Goal: Task Accomplishment & Management: Manage account settings

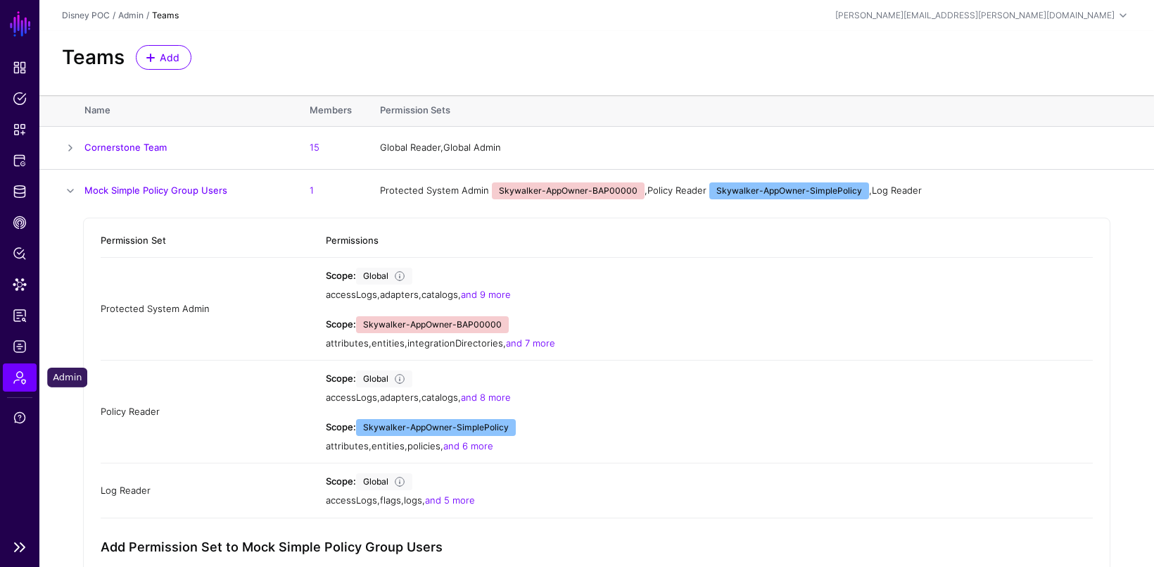
click at [18, 372] on span "Admin" at bounding box center [20, 377] width 14 height 14
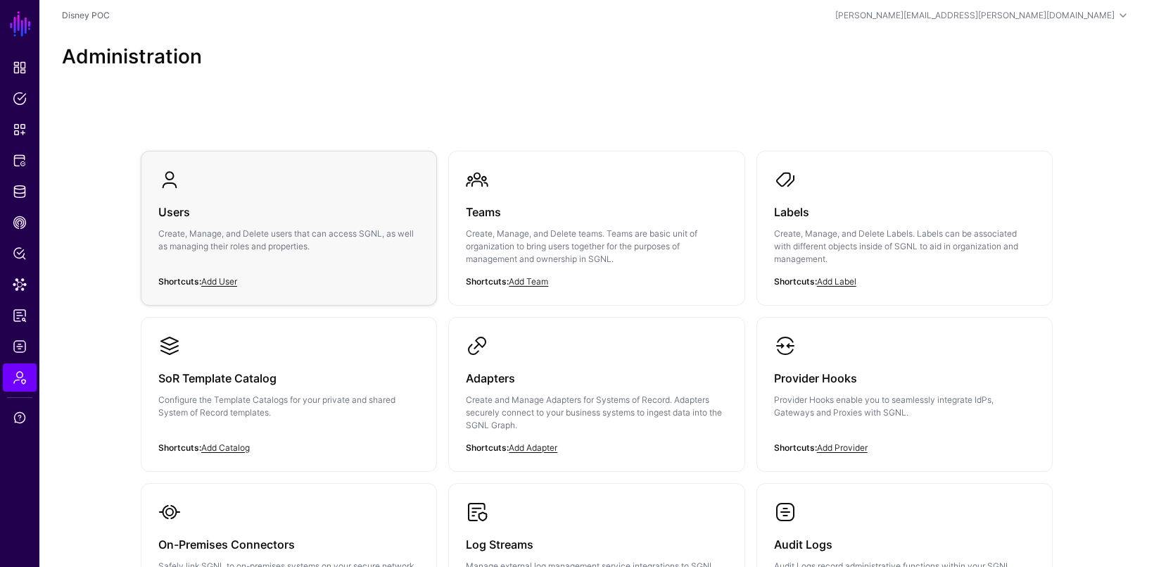
click at [232, 269] on div "Users Create, Manage, and Delete users that can access SGNL, as well as managin…" at bounding box center [288, 233] width 261 height 84
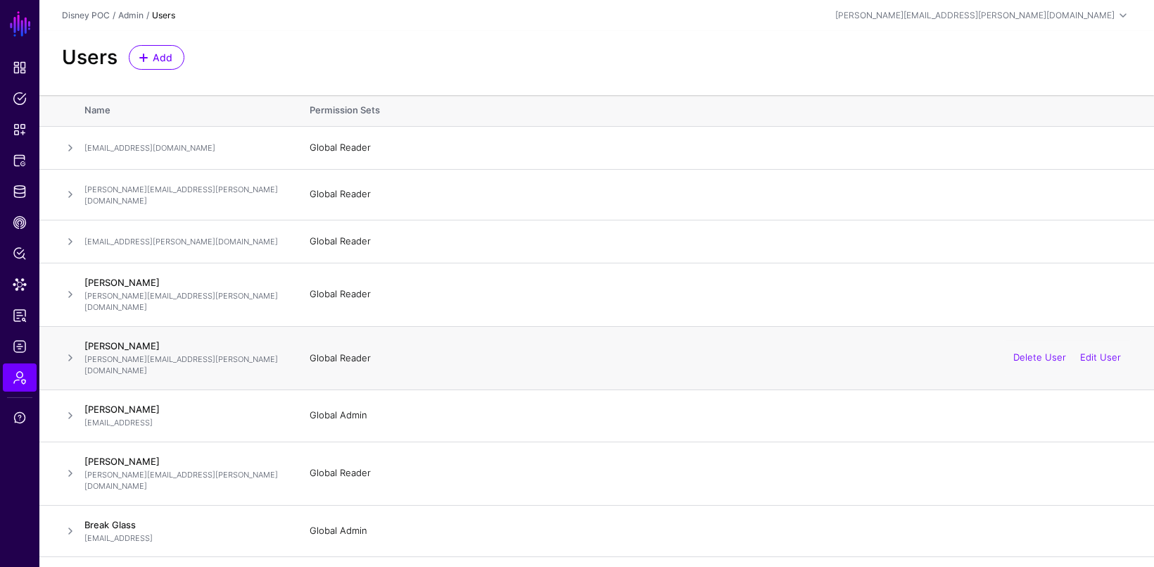
click at [68, 349] on span at bounding box center [70, 357] width 17 height 17
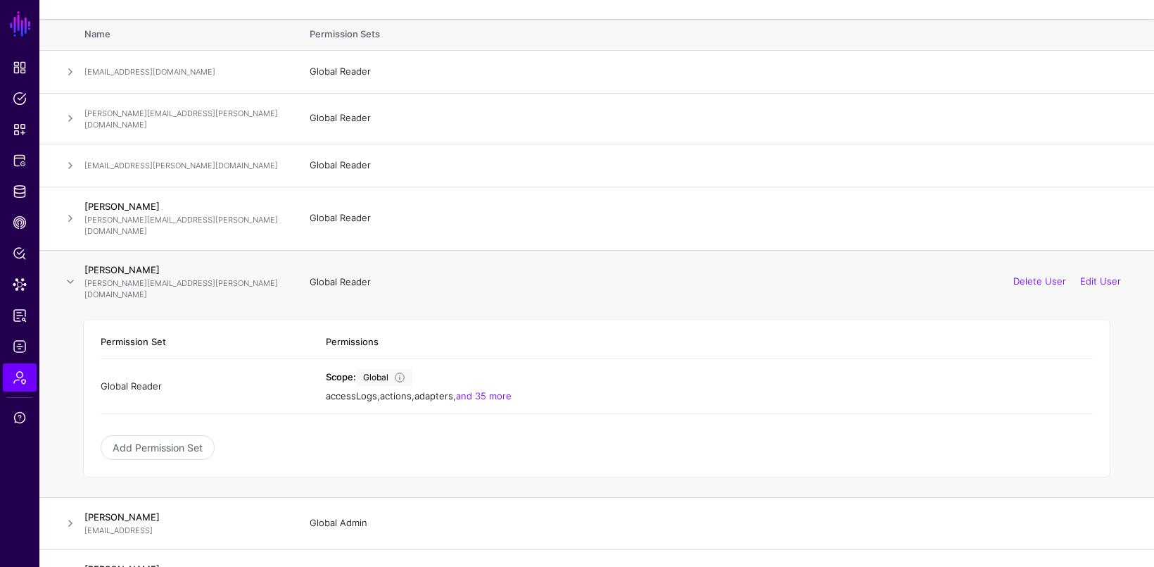
scroll to position [88, 0]
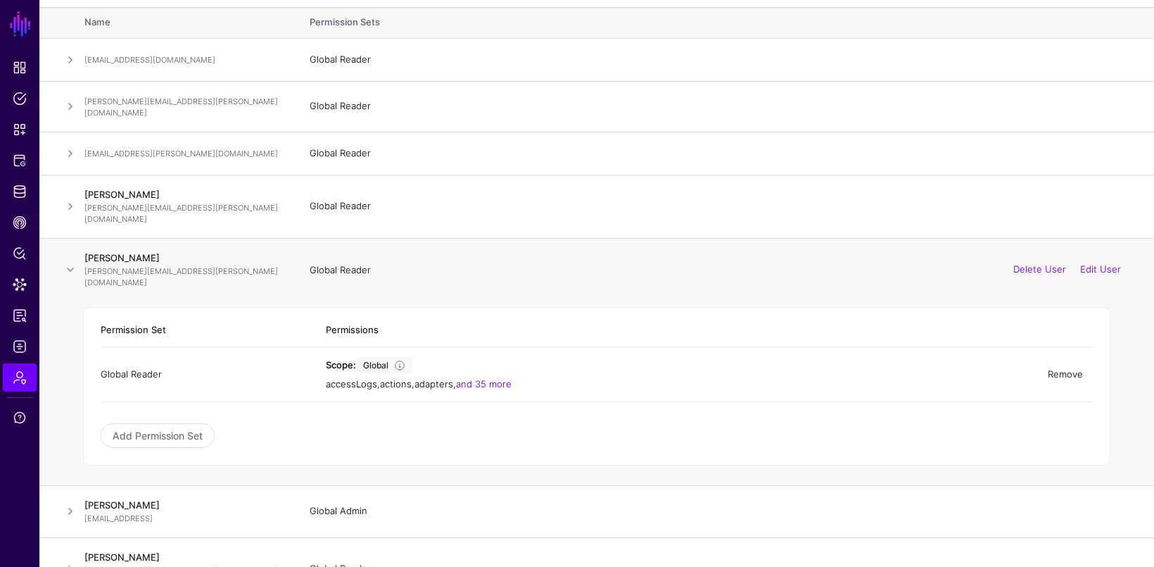
click at [1062, 368] on link "Remove" at bounding box center [1065, 373] width 35 height 11
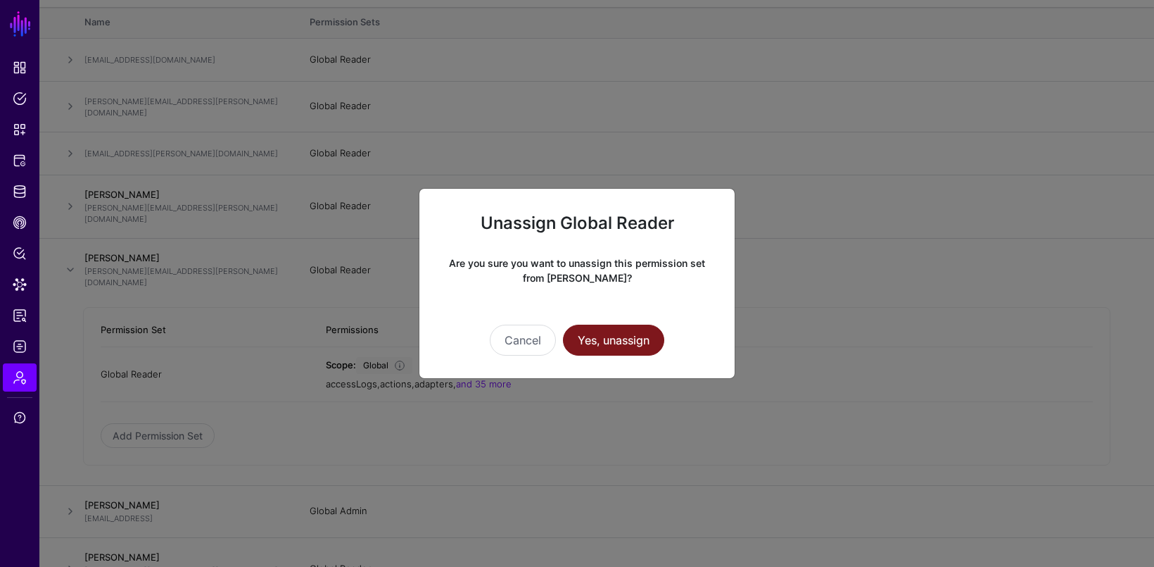
click at [626, 333] on button "Yes, unassign" at bounding box center [613, 339] width 101 height 31
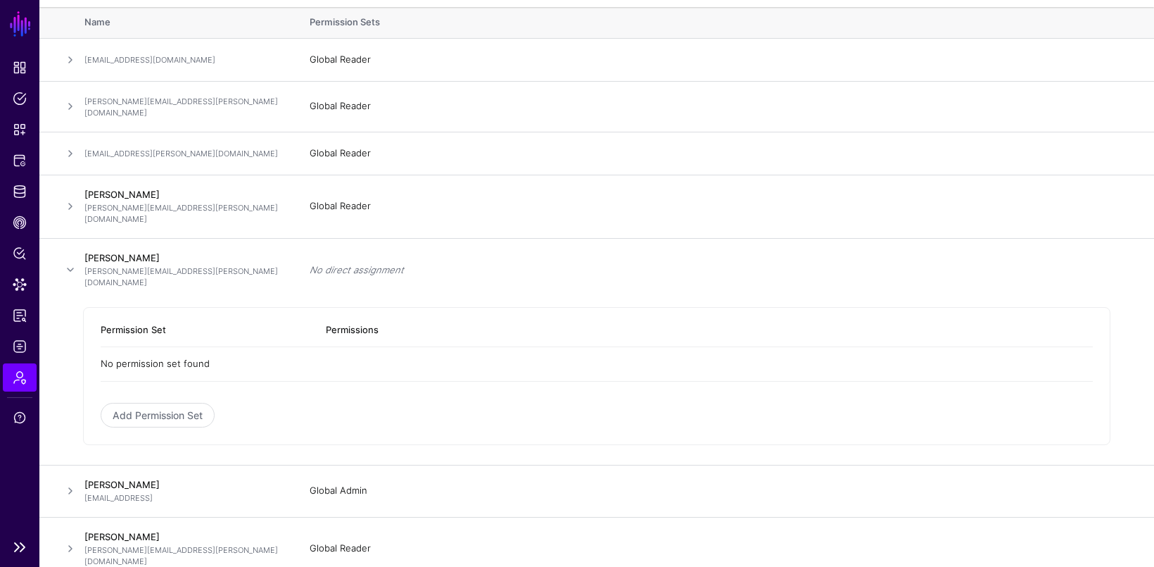
click at [15, 372] on span "Admin" at bounding box center [20, 377] width 14 height 14
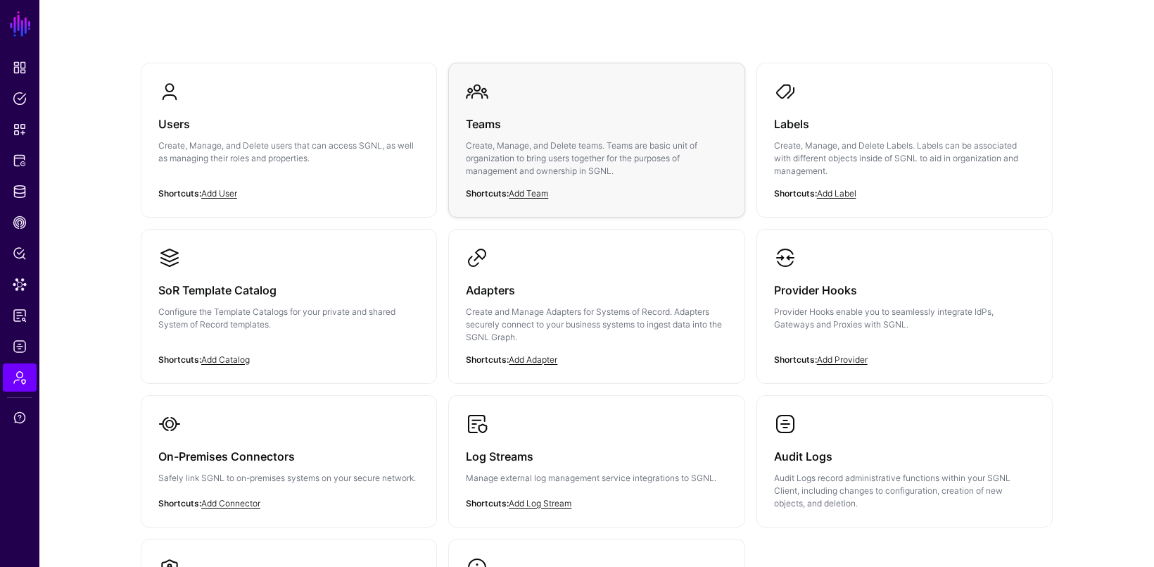
click at [573, 114] on h3 "Teams" at bounding box center [596, 124] width 261 height 20
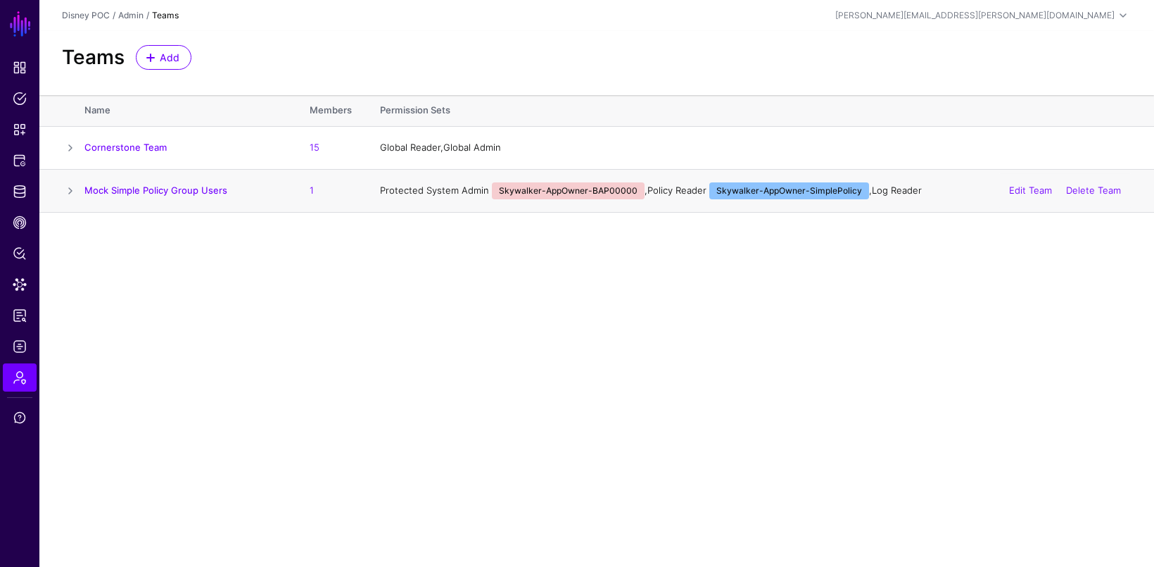
click at [70, 187] on span at bounding box center [70, 190] width 17 height 17
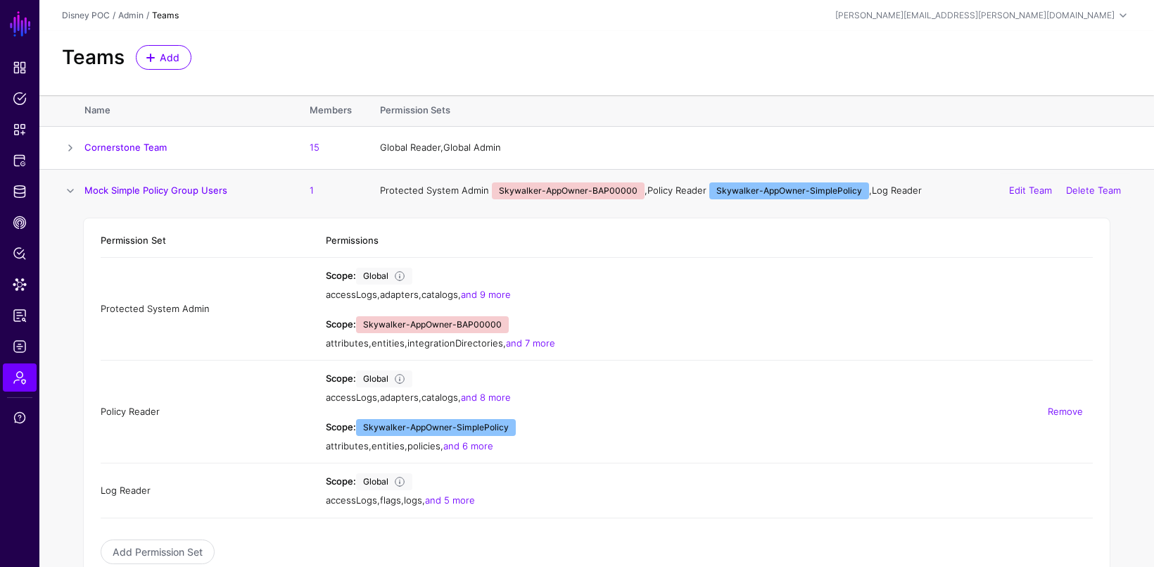
scroll to position [31, 0]
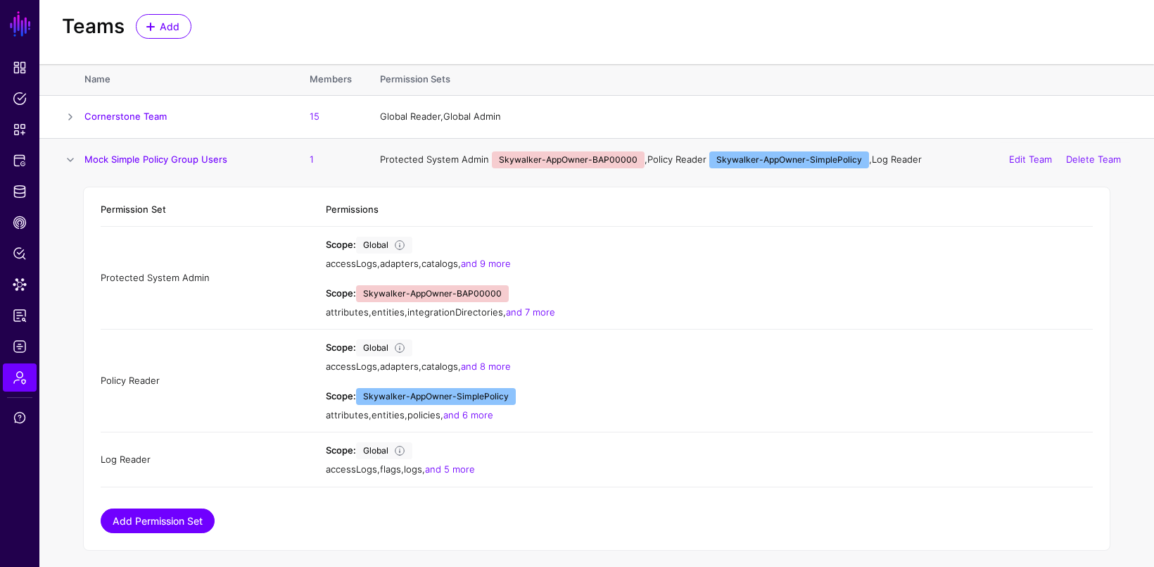
click at [143, 524] on link "Add Permission Set" at bounding box center [158, 520] width 114 height 25
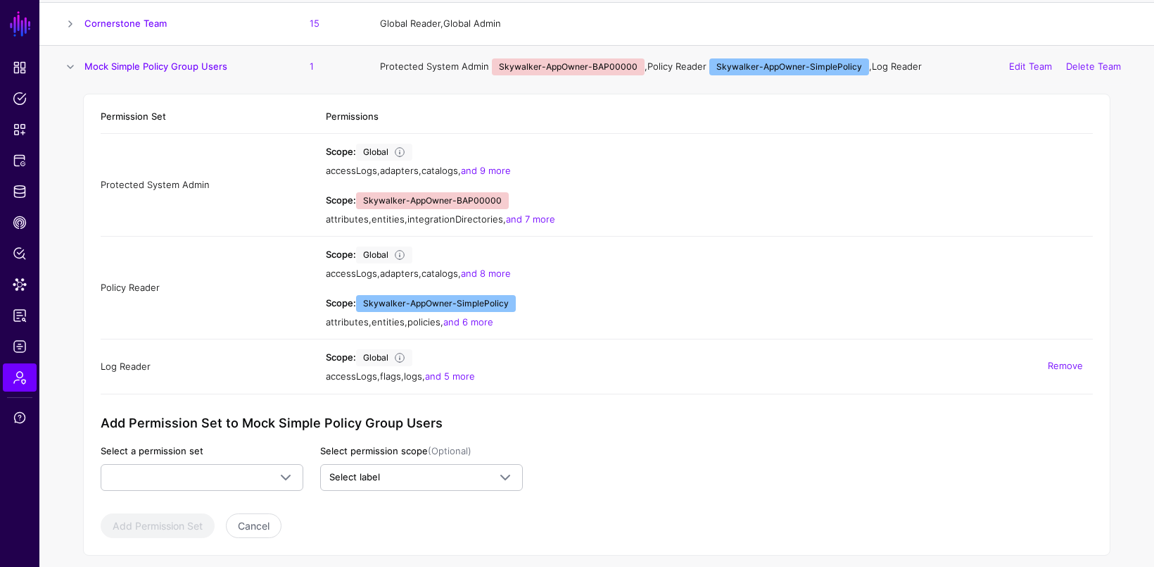
scroll to position [128, 0]
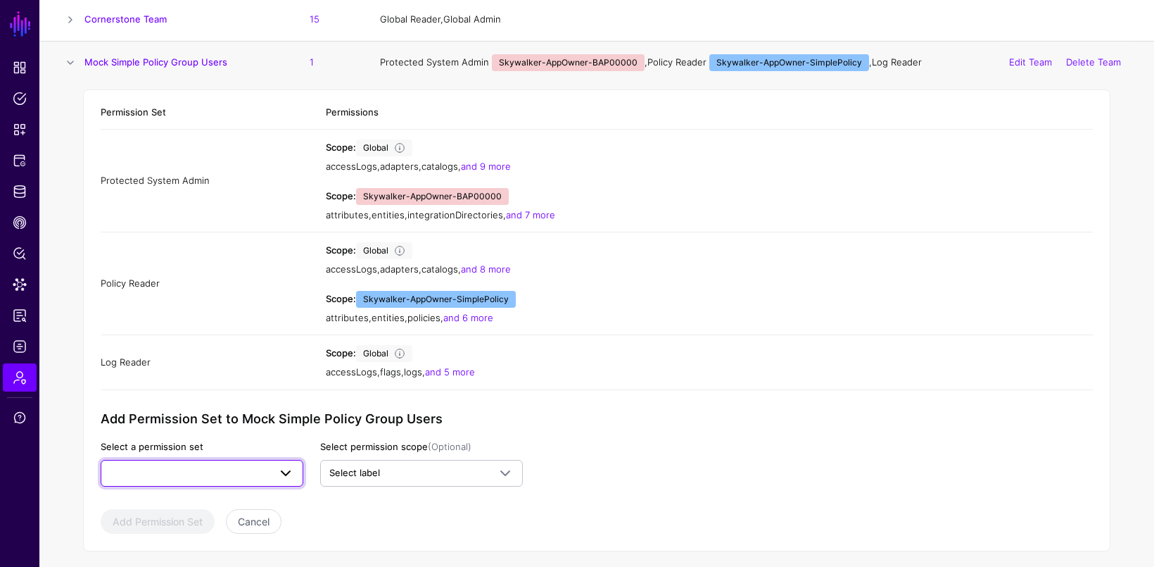
click at [255, 468] on span at bounding box center [202, 473] width 184 height 17
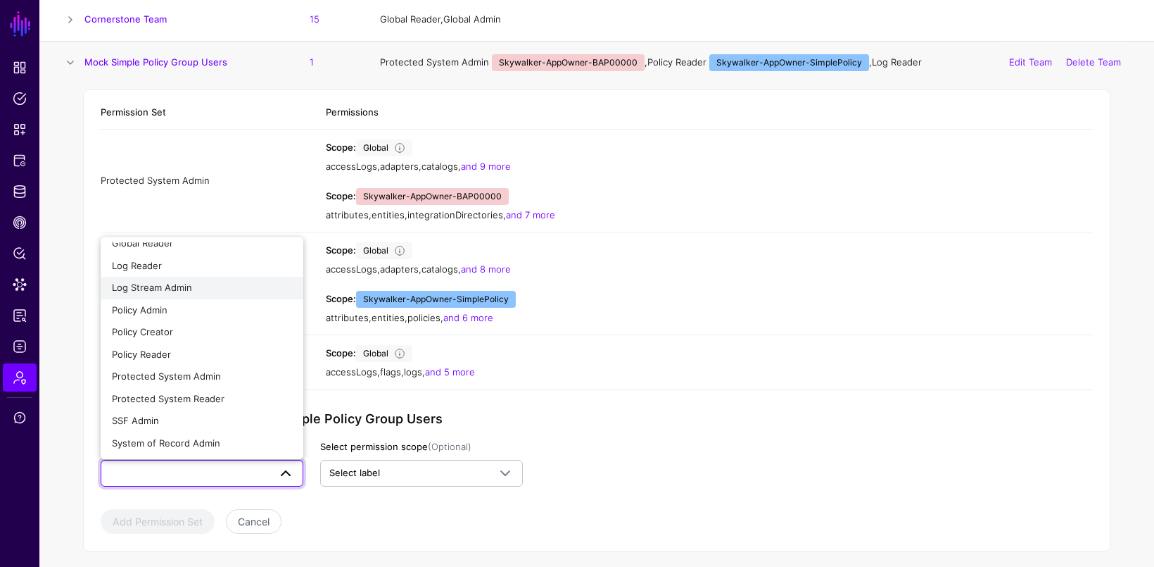
scroll to position [77, 0]
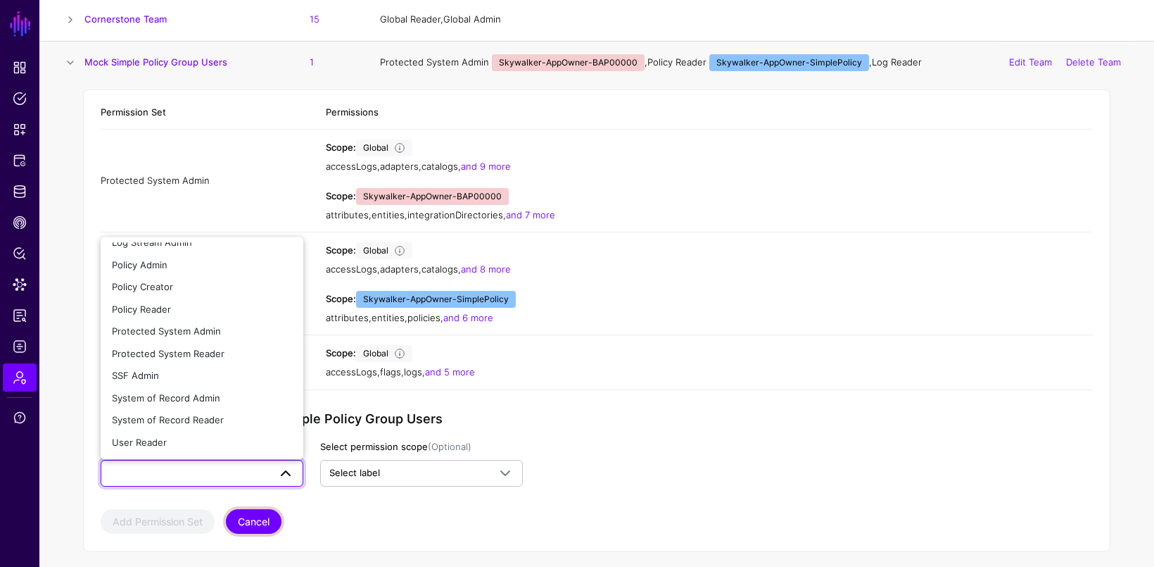
click at [248, 510] on button "Cancel" at bounding box center [254, 521] width 56 height 25
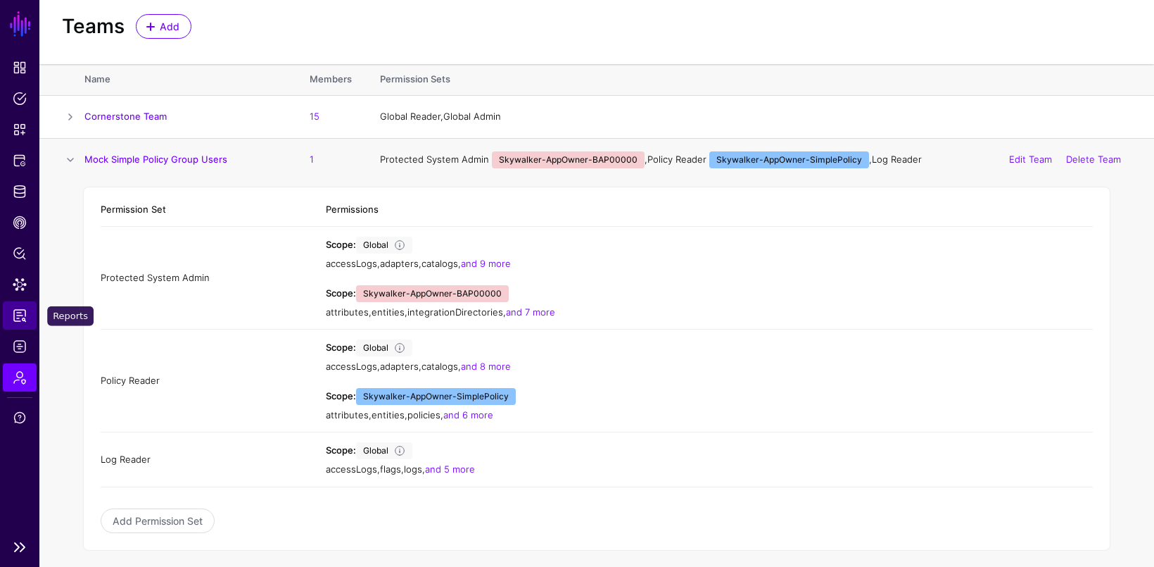
click at [15, 321] on span "Reports" at bounding box center [20, 315] width 14 height 14
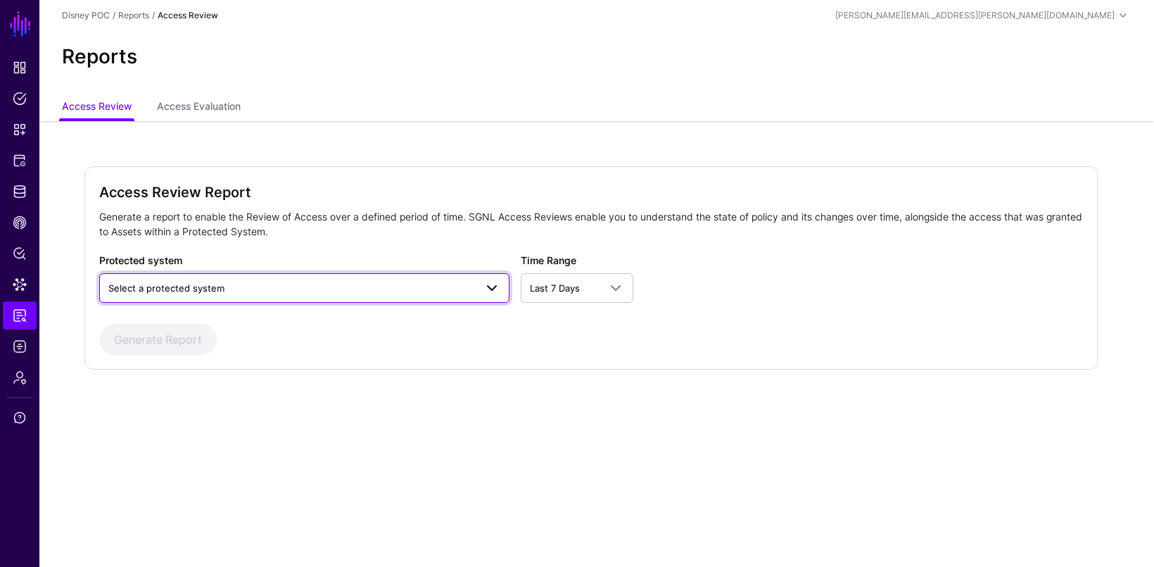
click at [227, 288] on span "Select a protected system" at bounding box center [291, 287] width 367 height 15
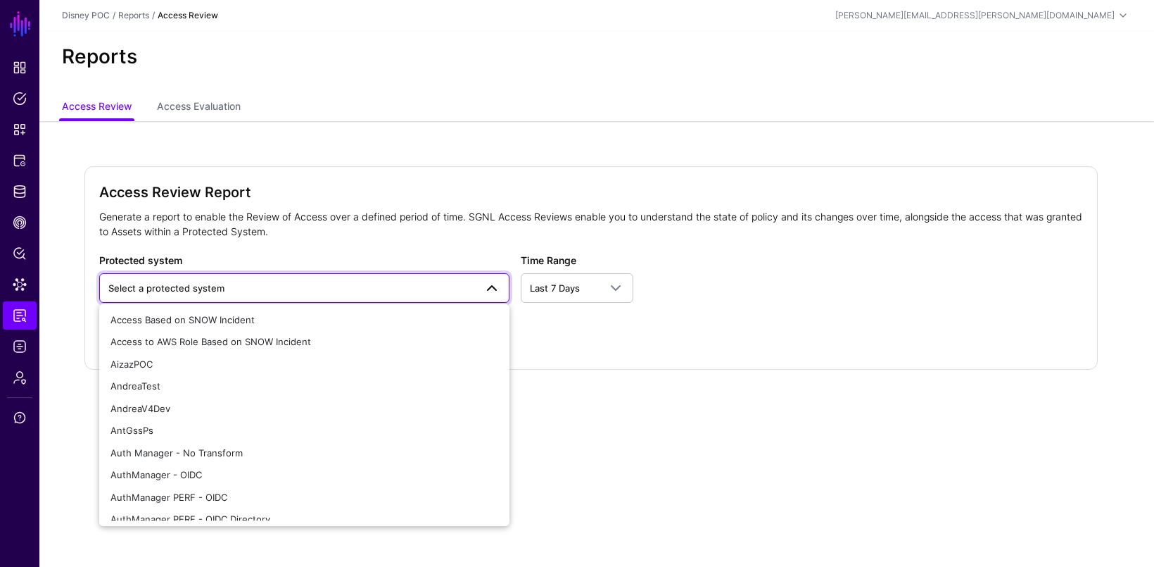
click at [215, 290] on span "Select a protected system" at bounding box center [166, 287] width 116 height 11
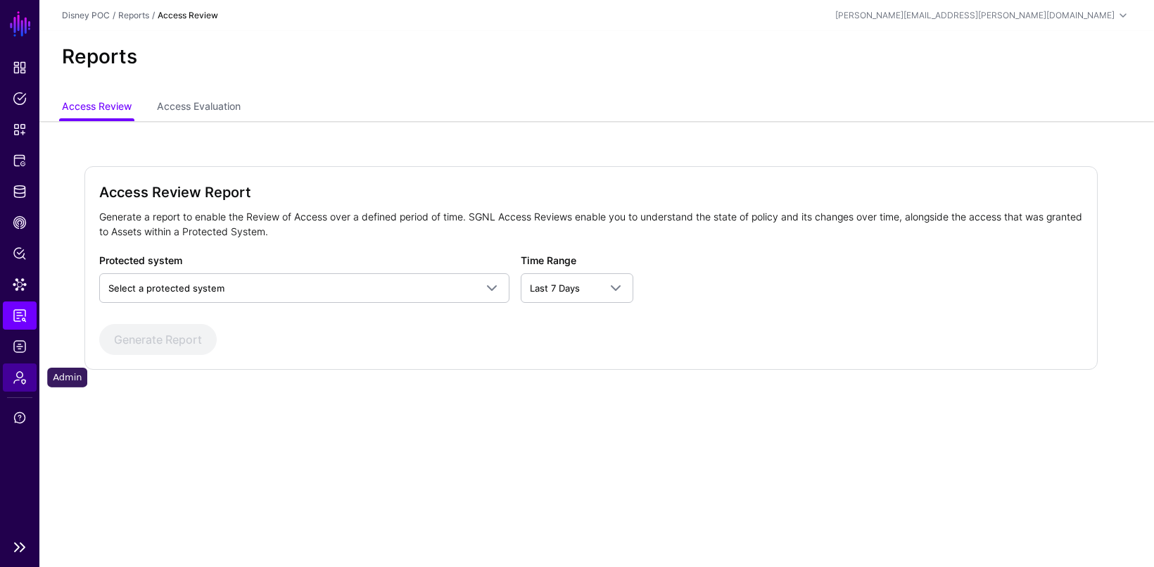
click at [20, 382] on span "Admin" at bounding box center [20, 377] width 14 height 14
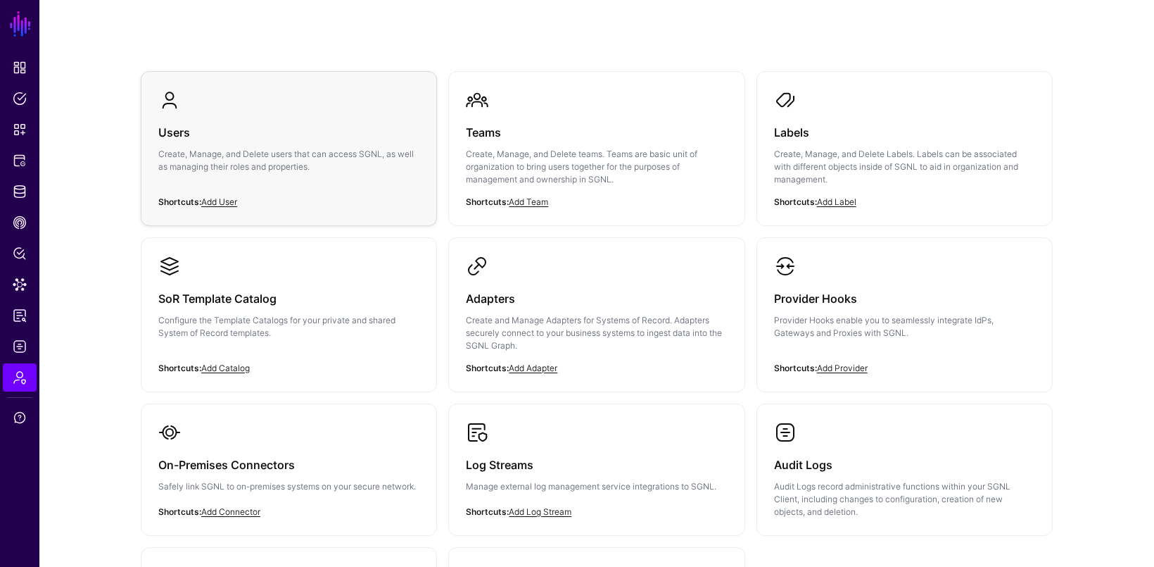
scroll to position [87, 0]
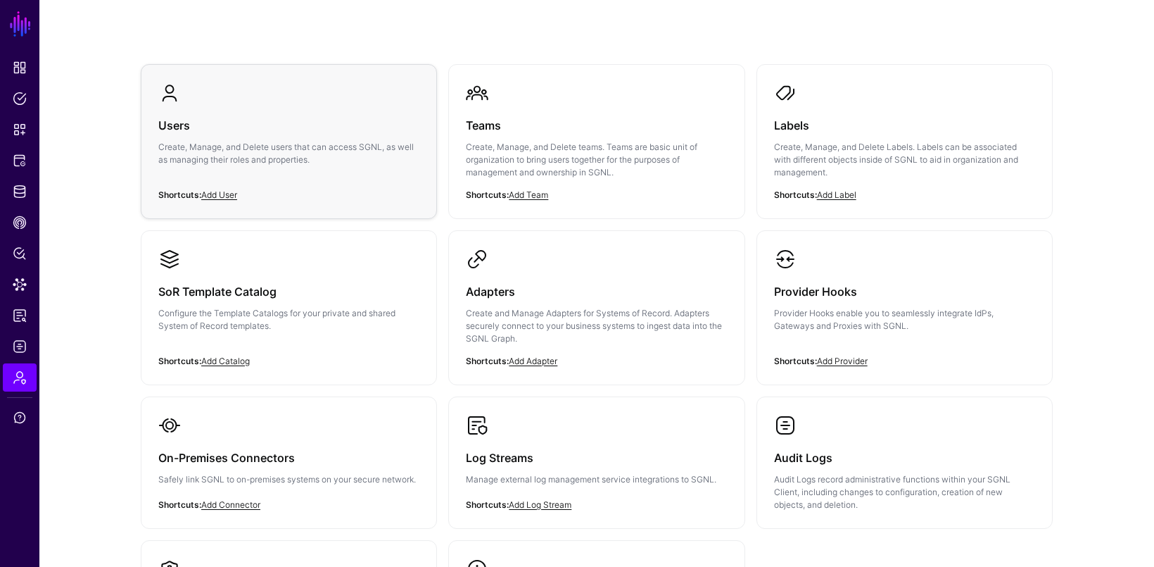
click at [352, 134] on div "Users Create, Manage, and Delete users that can access SGNL, as well as managin…" at bounding box center [288, 146] width 261 height 84
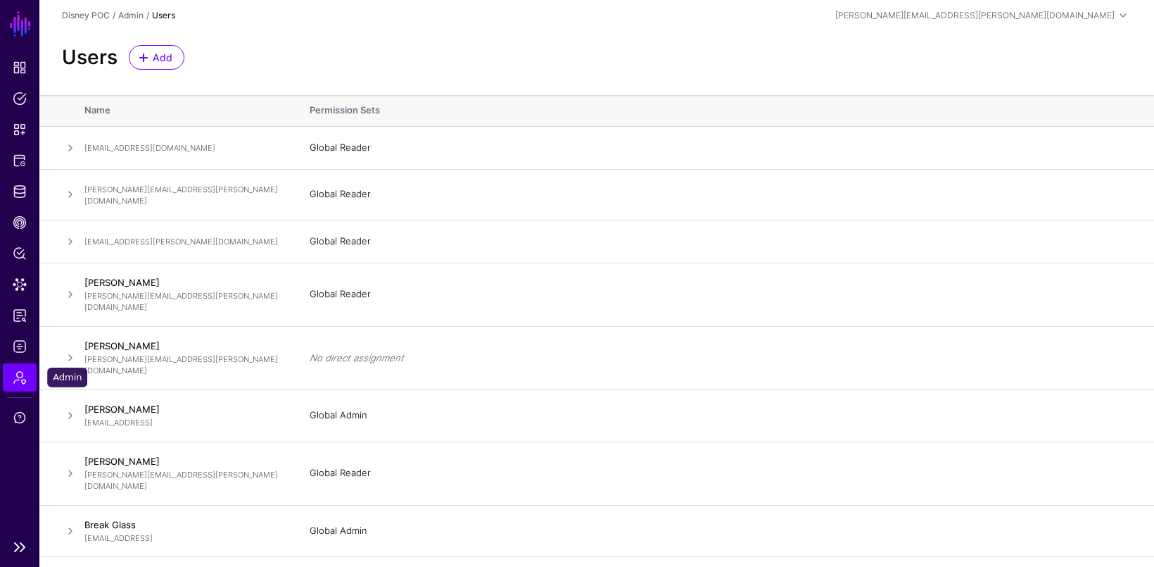
click at [27, 376] on link "Admin" at bounding box center [20, 377] width 34 height 28
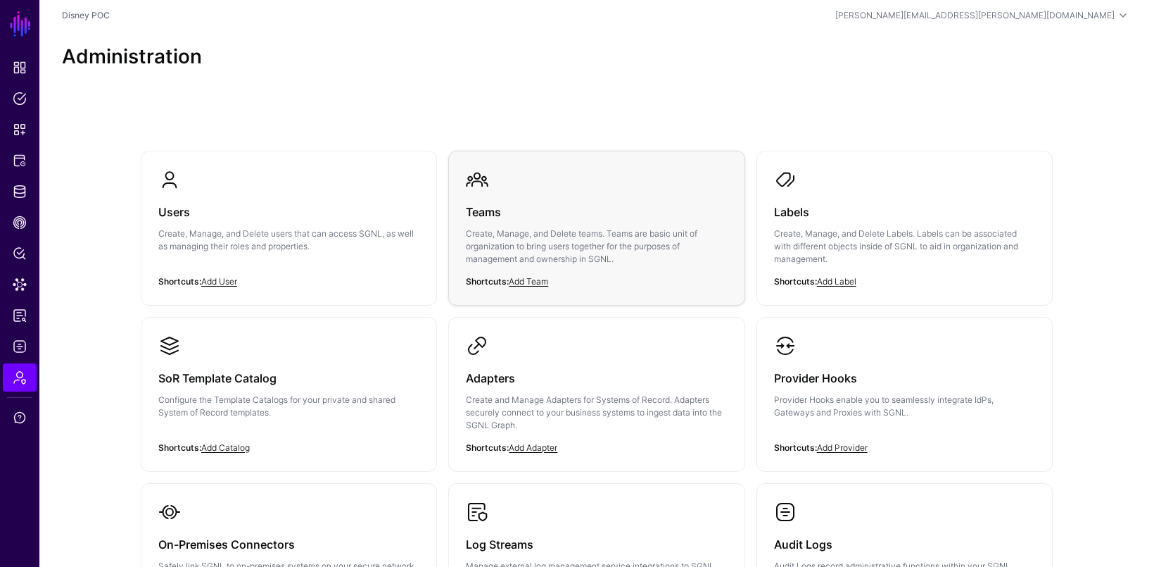
click at [601, 196] on div "Teams Create, Manage, and Delete teams. Teams are basic unit of organization to…" at bounding box center [596, 239] width 261 height 97
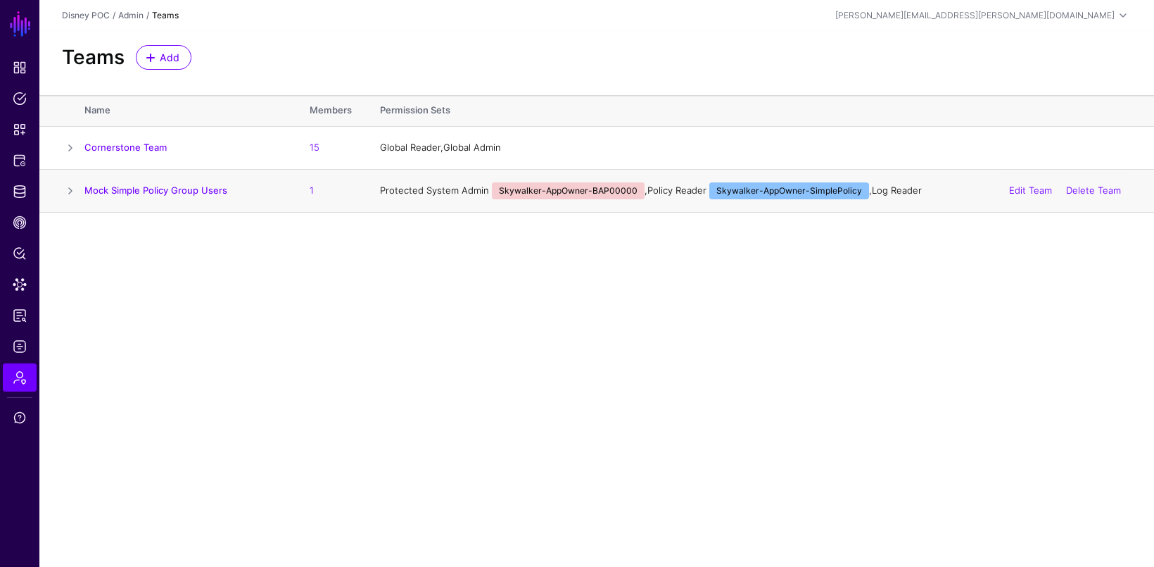
click at [72, 186] on span at bounding box center [70, 190] width 17 height 17
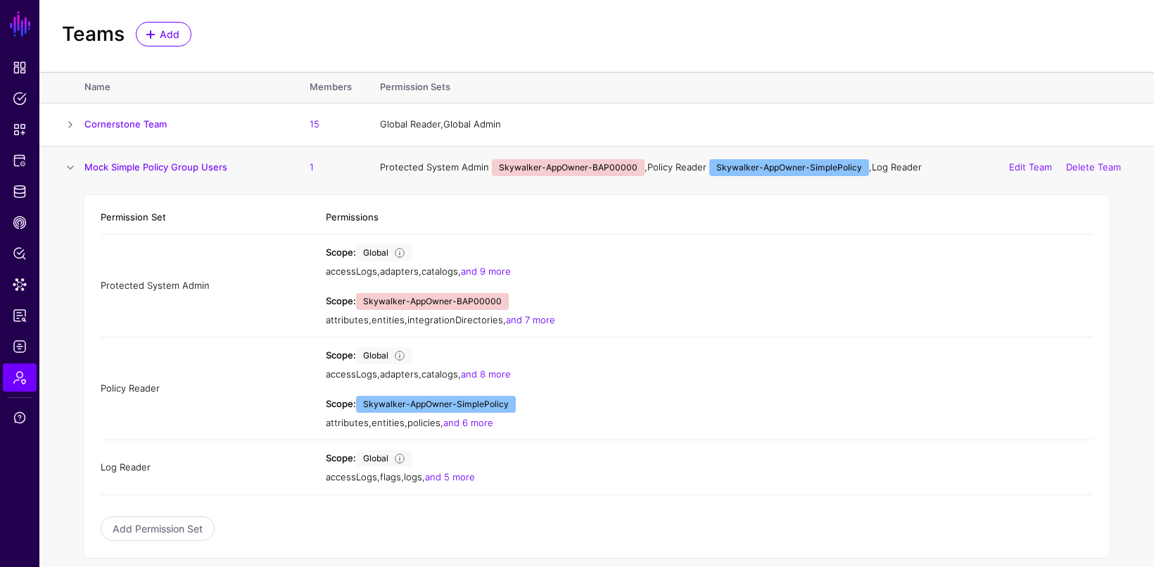
scroll to position [31, 0]
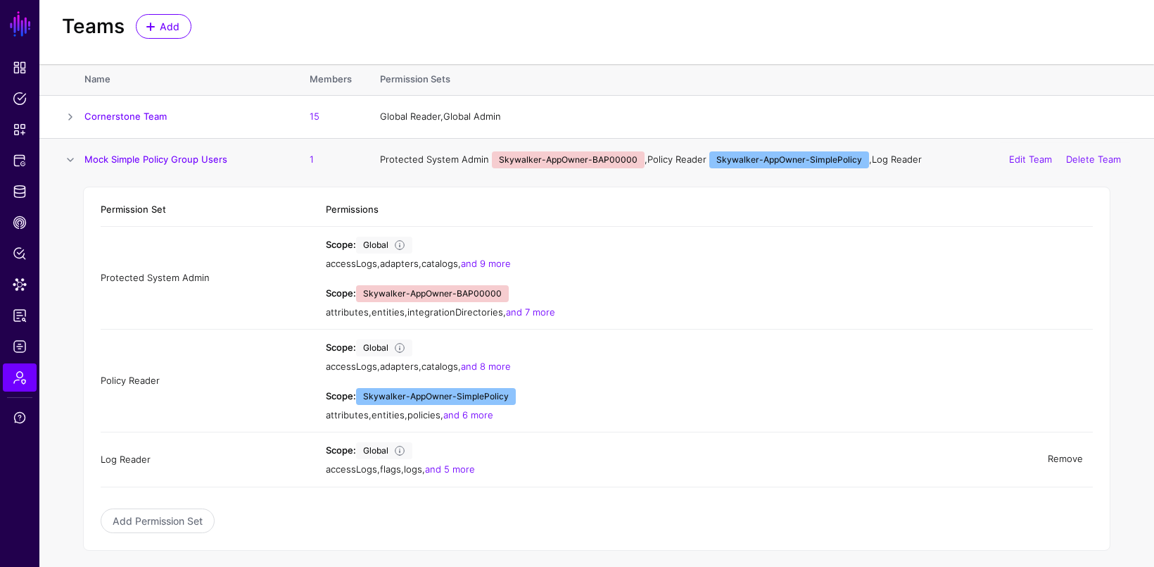
click at [1079, 456] on link "Remove" at bounding box center [1065, 458] width 35 height 11
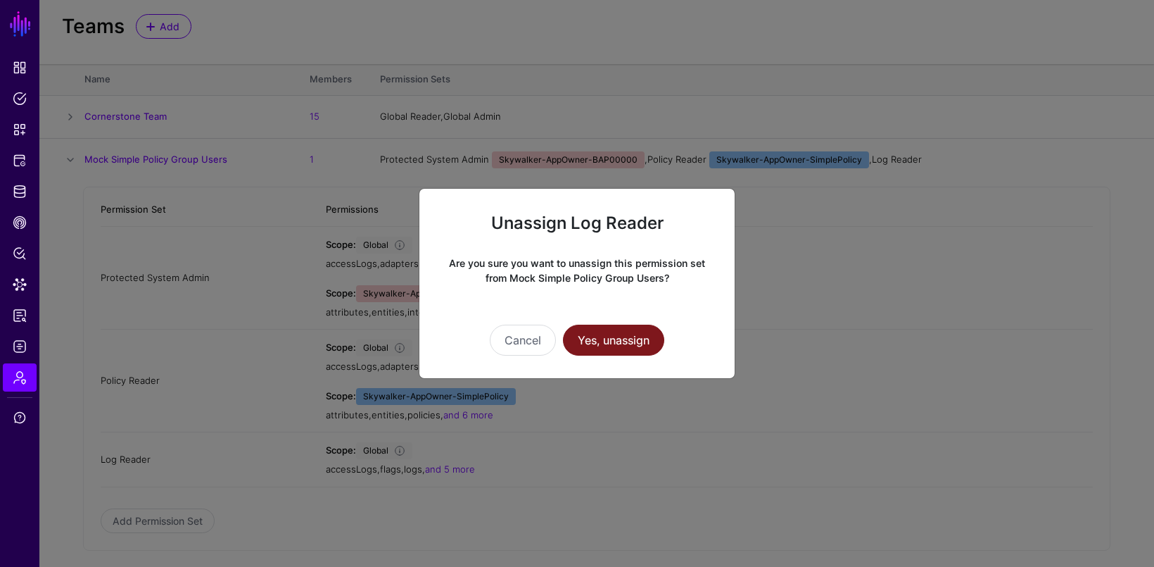
click at [610, 352] on button "Yes, unassign" at bounding box center [613, 339] width 101 height 31
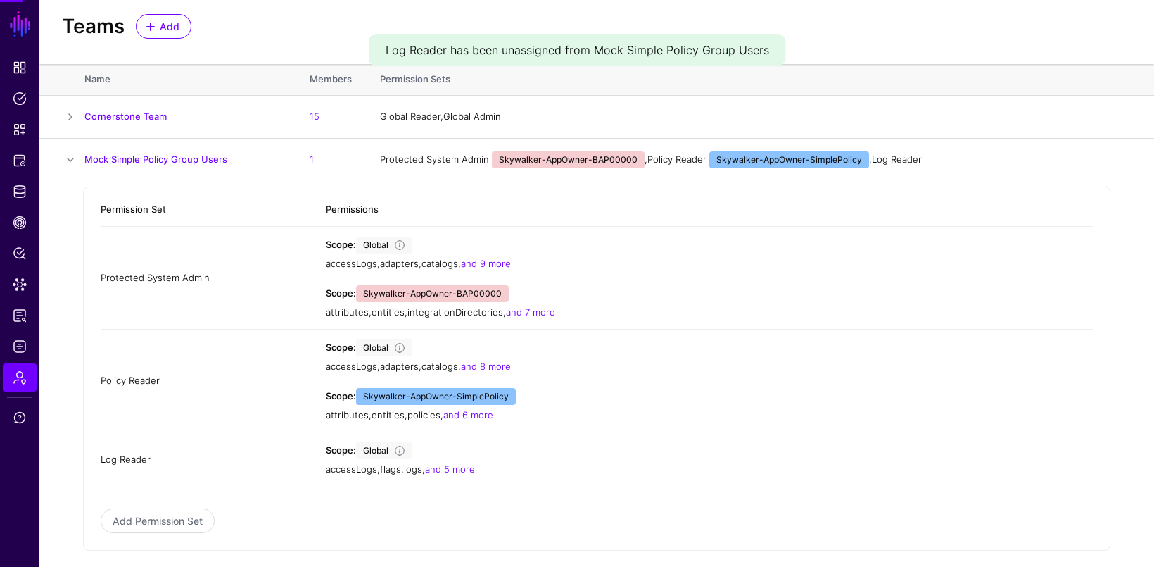
scroll to position [0, 0]
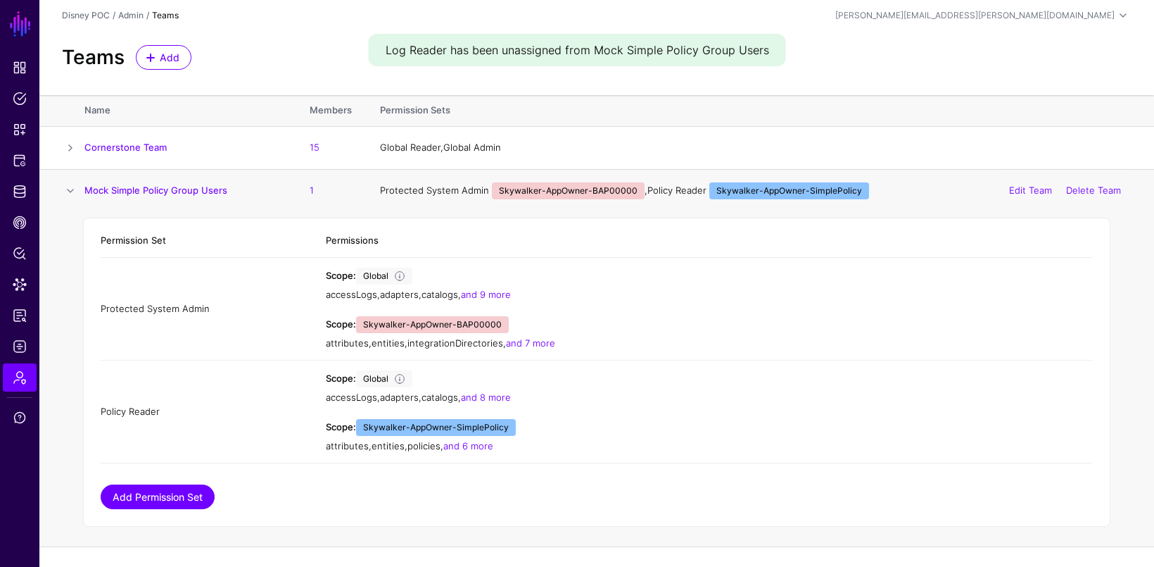
click at [128, 489] on link "Add Permission Set" at bounding box center [158, 496] width 114 height 25
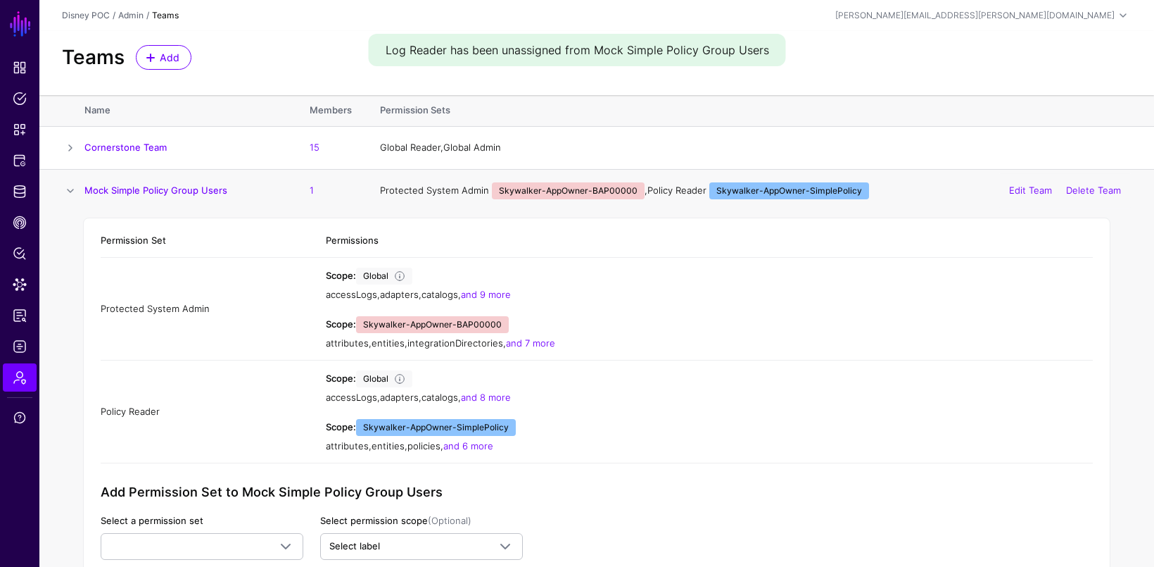
scroll to position [74, 0]
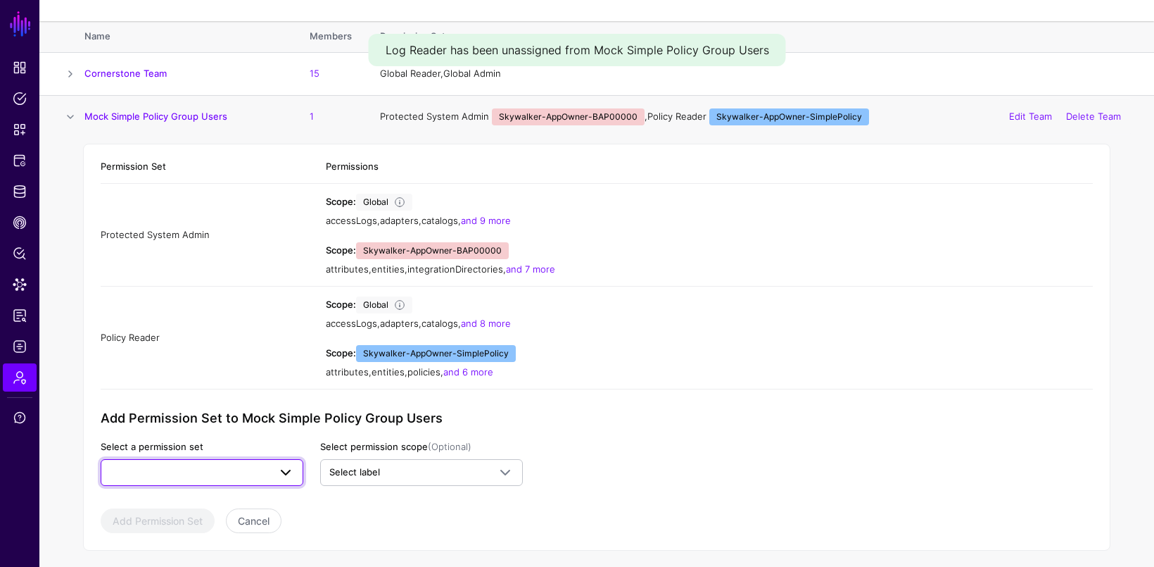
click at [167, 464] on span at bounding box center [202, 472] width 184 height 17
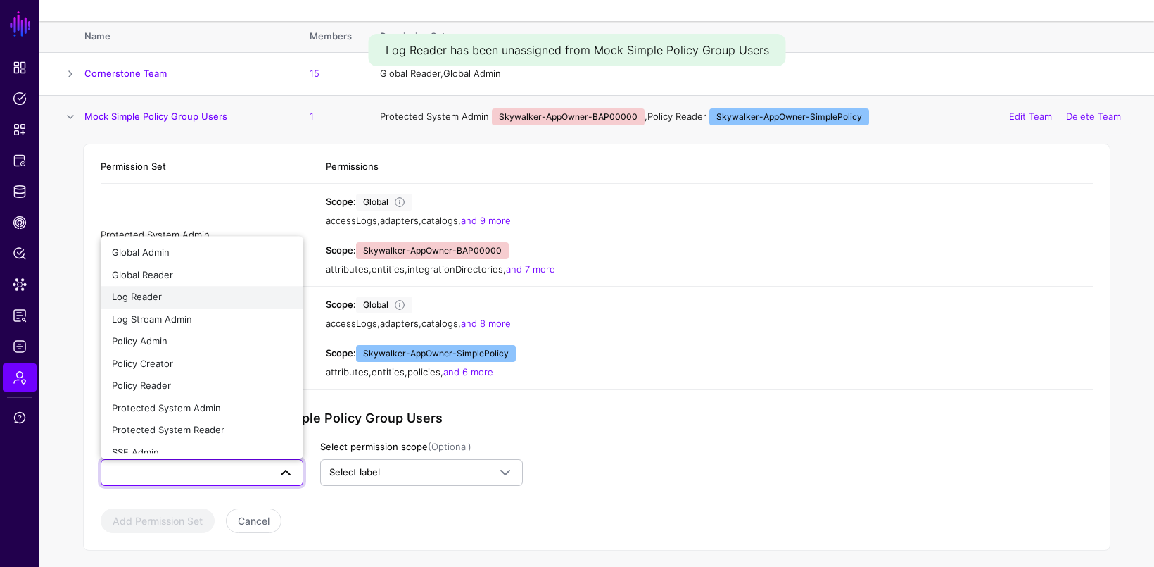
click at [182, 294] on div "Log Reader" at bounding box center [202, 297] width 180 height 14
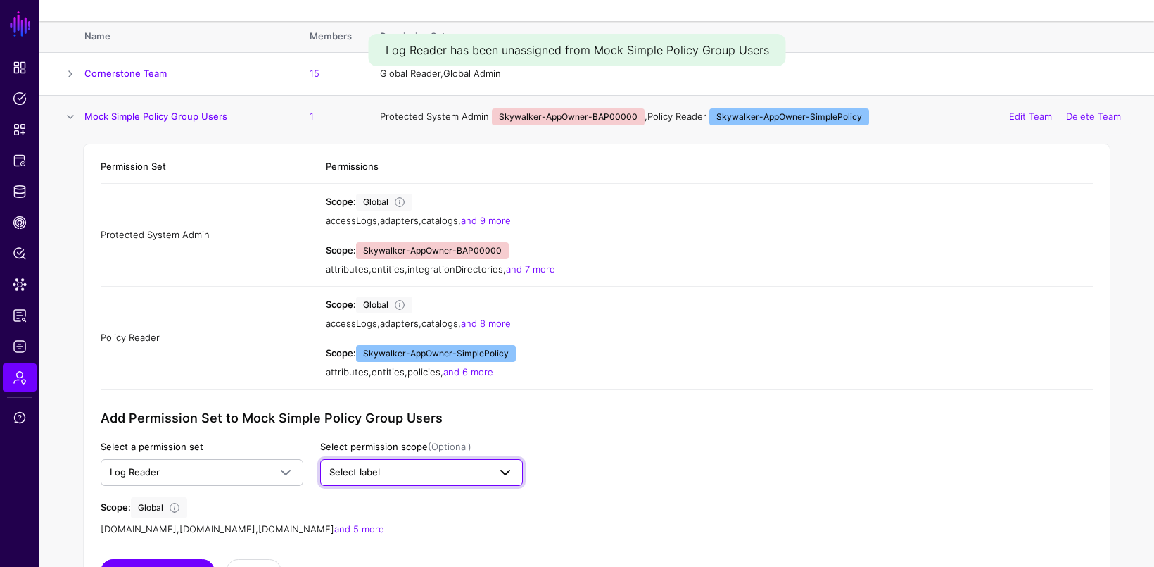
click at [387, 459] on link "Select label" at bounding box center [421, 472] width 203 height 27
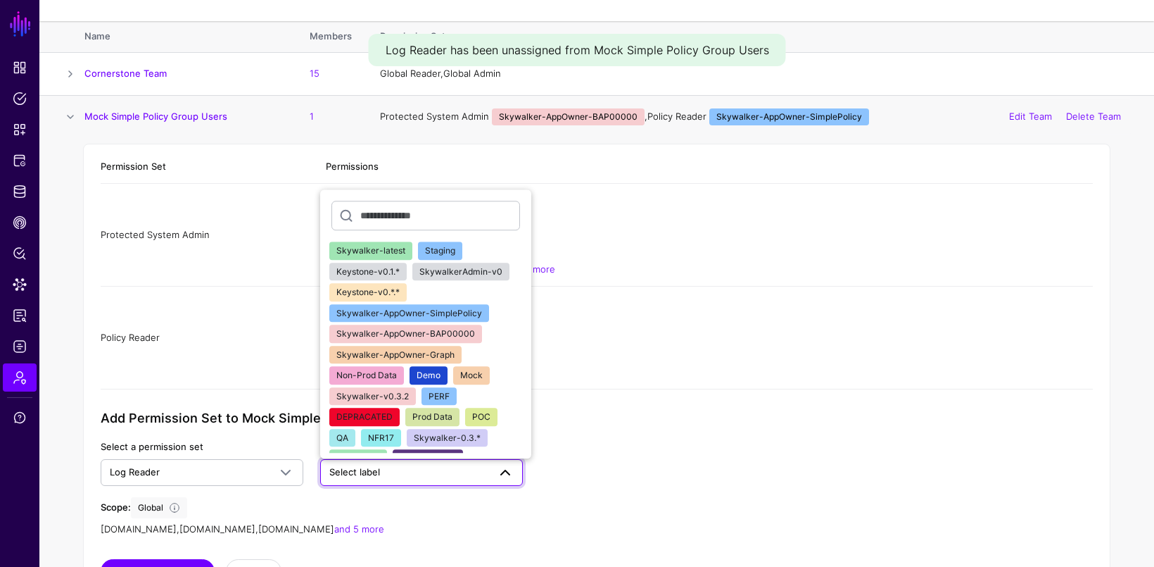
click at [452, 328] on span "Skywalker-AppOwner-BAP00000" at bounding box center [405, 333] width 139 height 11
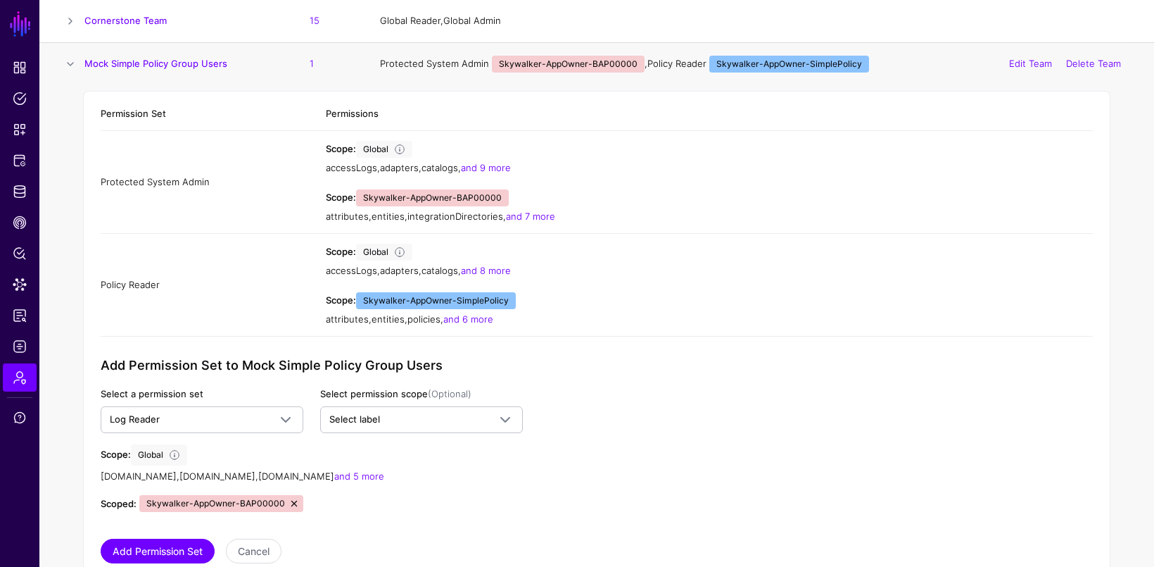
scroll to position [157, 0]
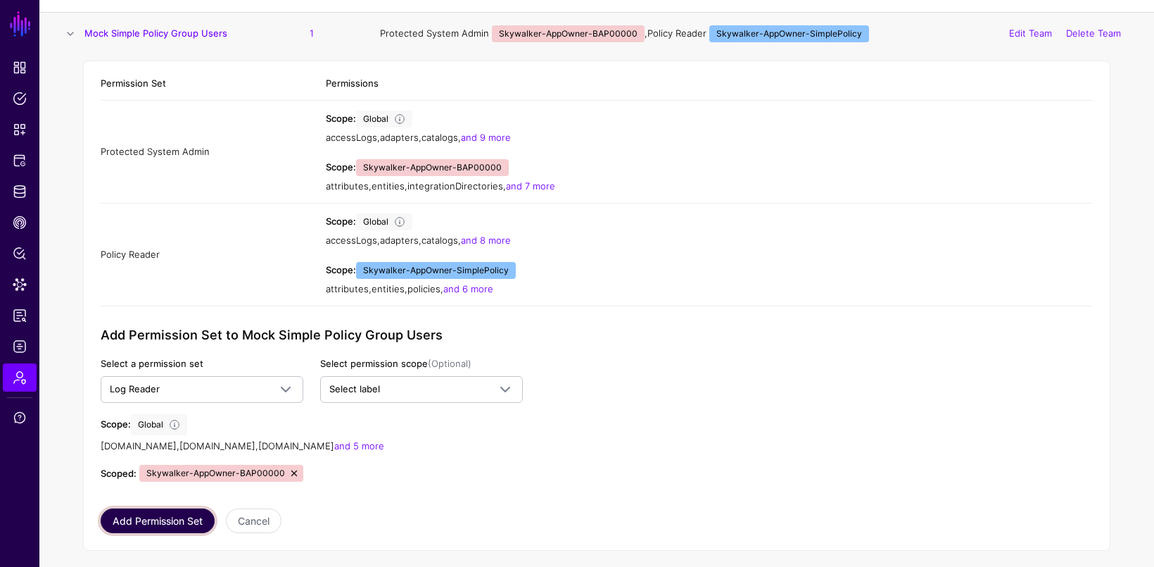
click at [165, 515] on button "Add Permission Set" at bounding box center [158, 520] width 114 height 25
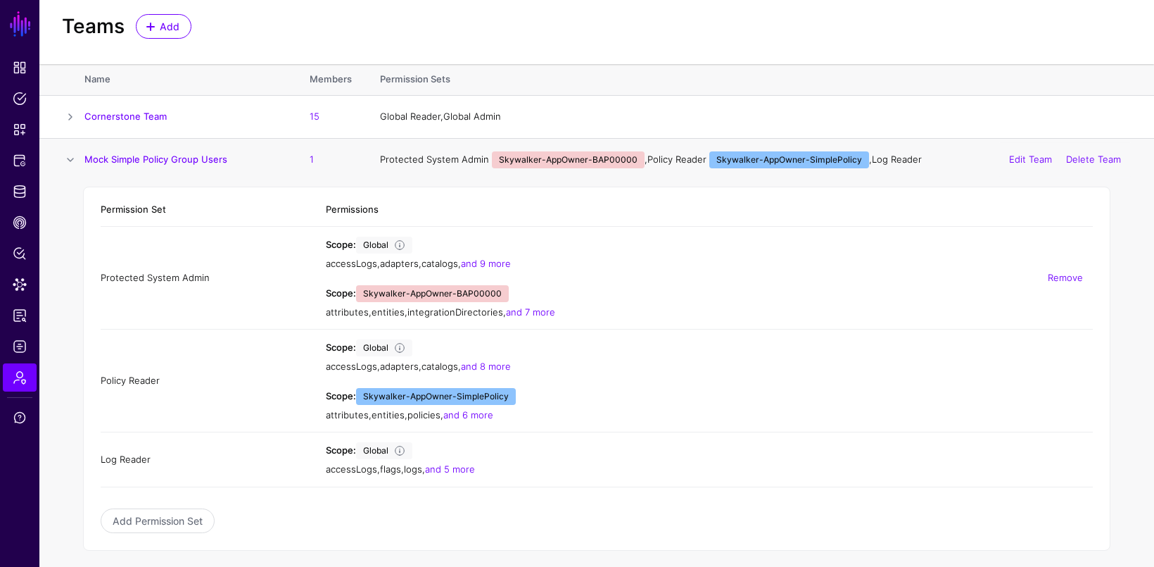
scroll to position [30, 0]
click at [149, 513] on link "Add Permission Set" at bounding box center [158, 521] width 114 height 25
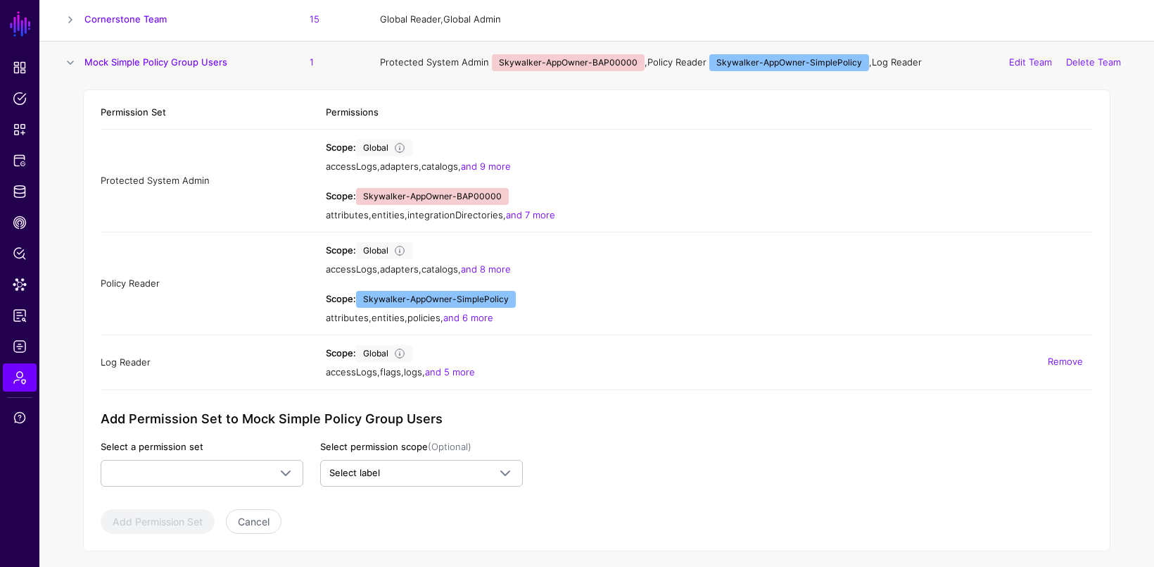
scroll to position [128, 0]
click at [227, 465] on span at bounding box center [202, 473] width 184 height 17
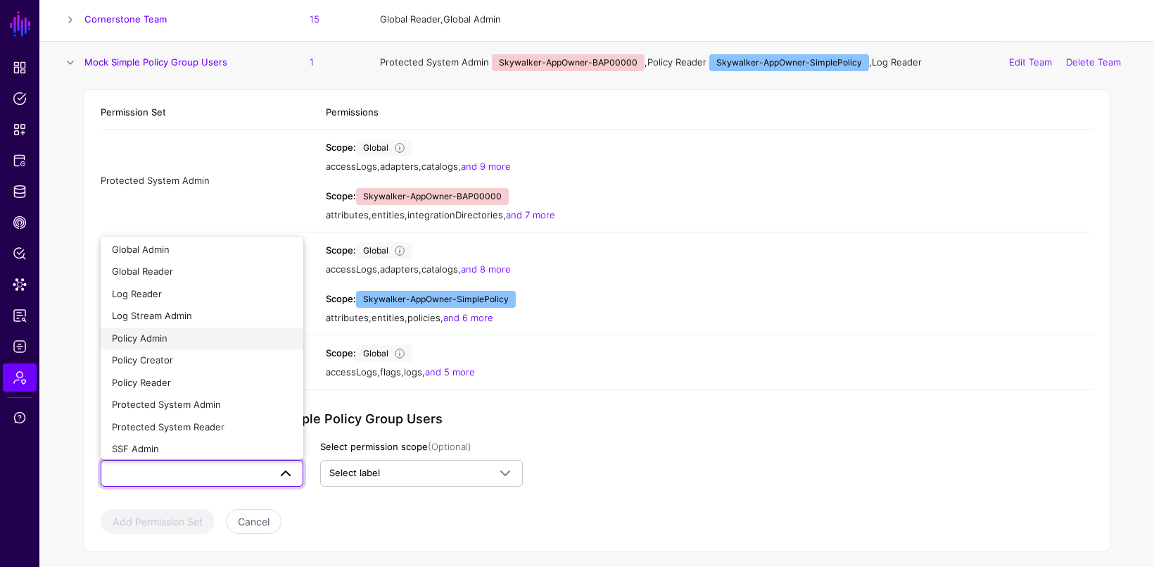
scroll to position [0, 0]
click at [637, 503] on app-admin-shared-permissions "Permission Set Permissions Protected System Admin Scope: Global accessLogs , ad…" at bounding box center [597, 315] width 992 height 438
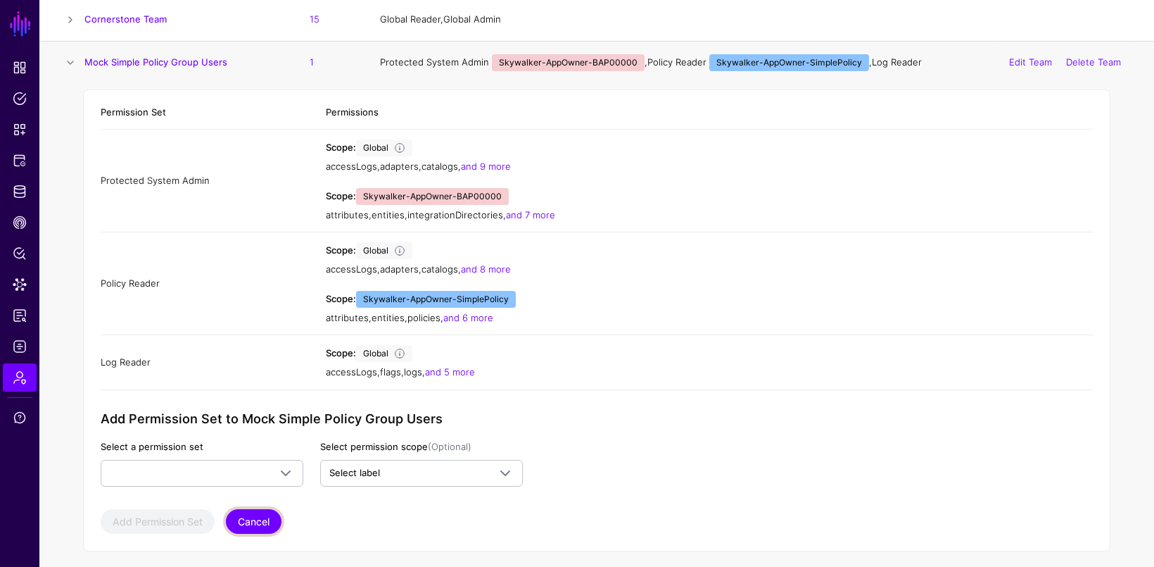
click at [246, 524] on button "Cancel" at bounding box center [254, 521] width 56 height 25
